Goal: Check status: Check status

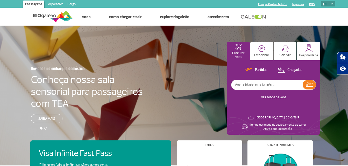
click at [266, 85] on input "text" at bounding box center [266, 85] width 71 height 10
type input "cnf"
click at [312, 83] on img at bounding box center [309, 85] width 7 height 4
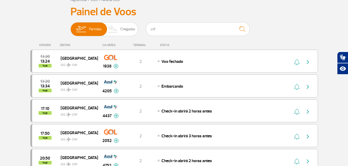
scroll to position [26, 0]
